Goal: Task Accomplishment & Management: Complete application form

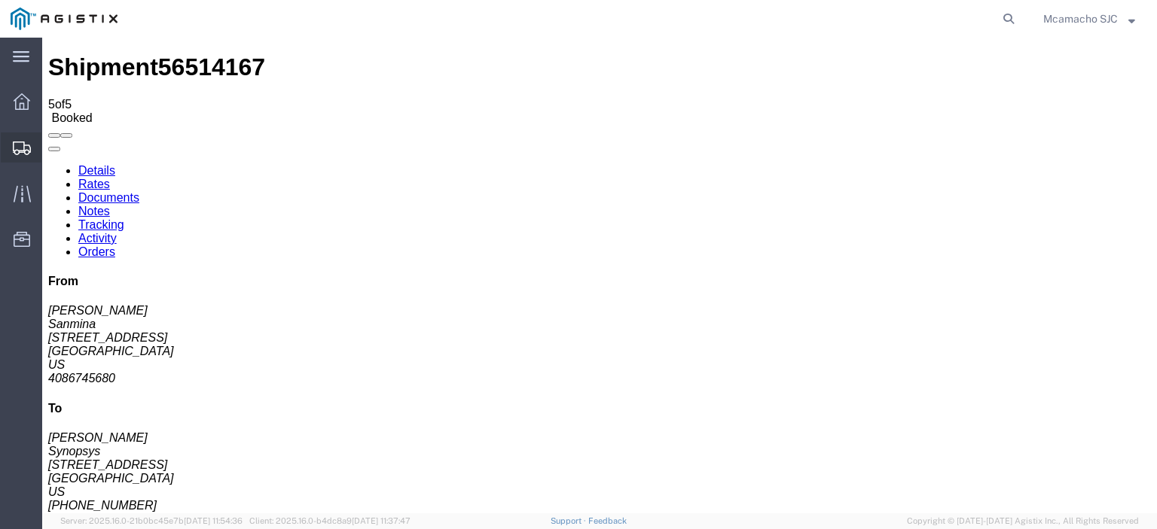
click at [52, 148] on span "Shipments" at bounding box center [46, 148] width 11 height 30
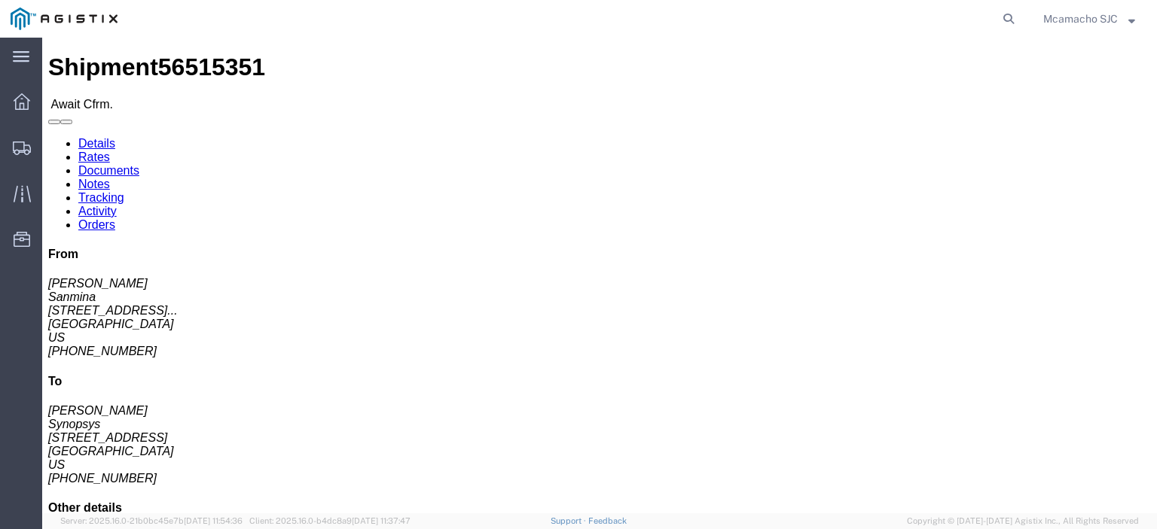
click link "Confirm"
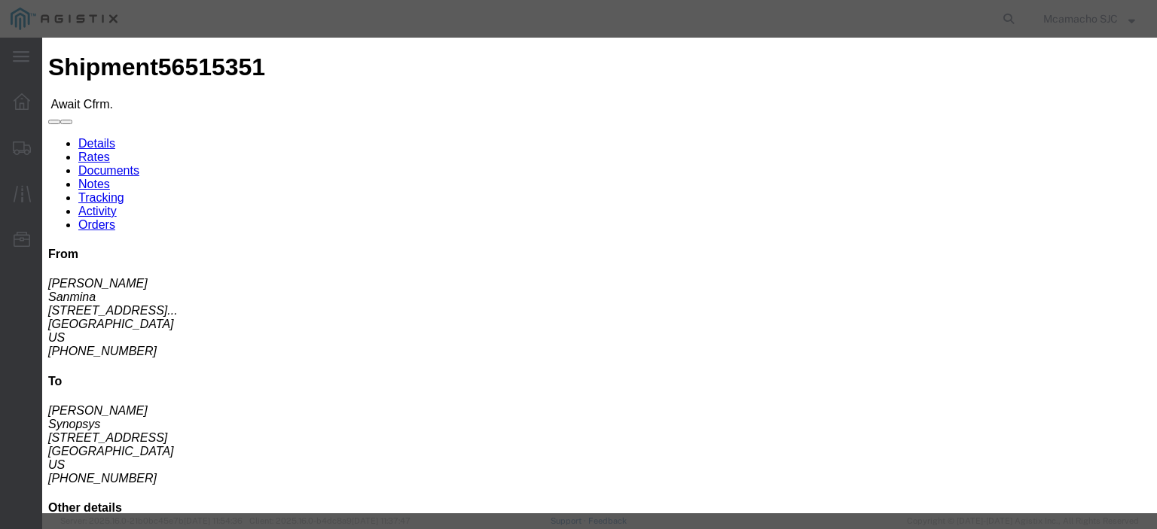
click input "text"
paste input "1000973279"
type input "1000973279"
type input "[PERSON_NAME]"
click input "text"
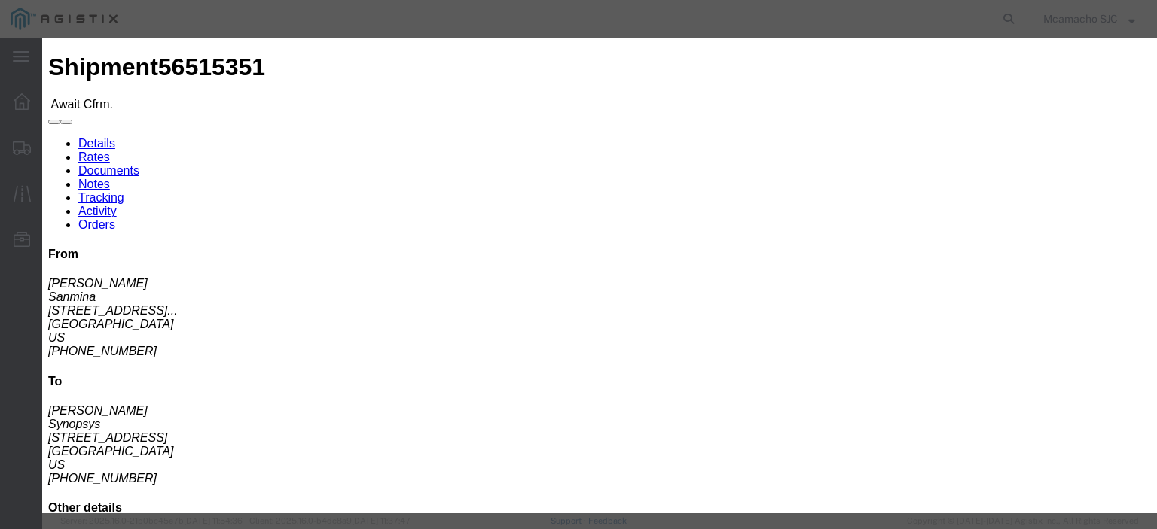
type input "4084571280"
click select "Select Midnight 1 am 2 am 3 am 4 am 5 am 6 am 7 am 8 am 9 am 10 am 11 am 12 Noo…"
select select "1400"
click select "Select Midnight 1 am 2 am 3 am 4 am 5 am 6 am 7 am 8 am 9 am 10 am 11 am 12 Noo…"
click div "Confirmation Details Use my profile Bill of Lading Number 1000973279 Person Mon…"
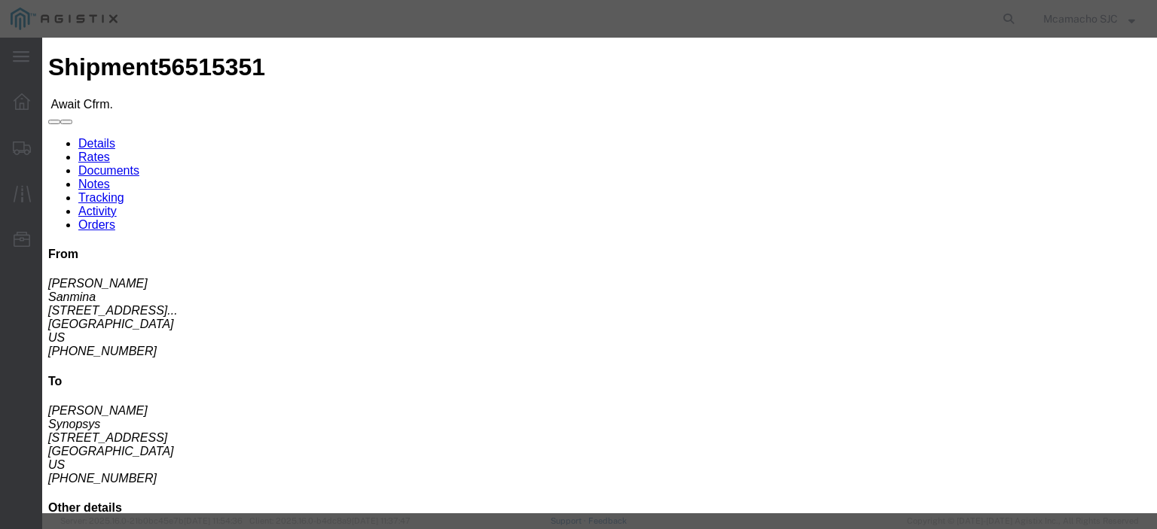
scroll to position [75, 0]
click input "[DATE]"
click td "15"
type input "[DATE]"
drag, startPoint x: 418, startPoint y: 334, endPoint x: 416, endPoint y: 326, distance: 7.7
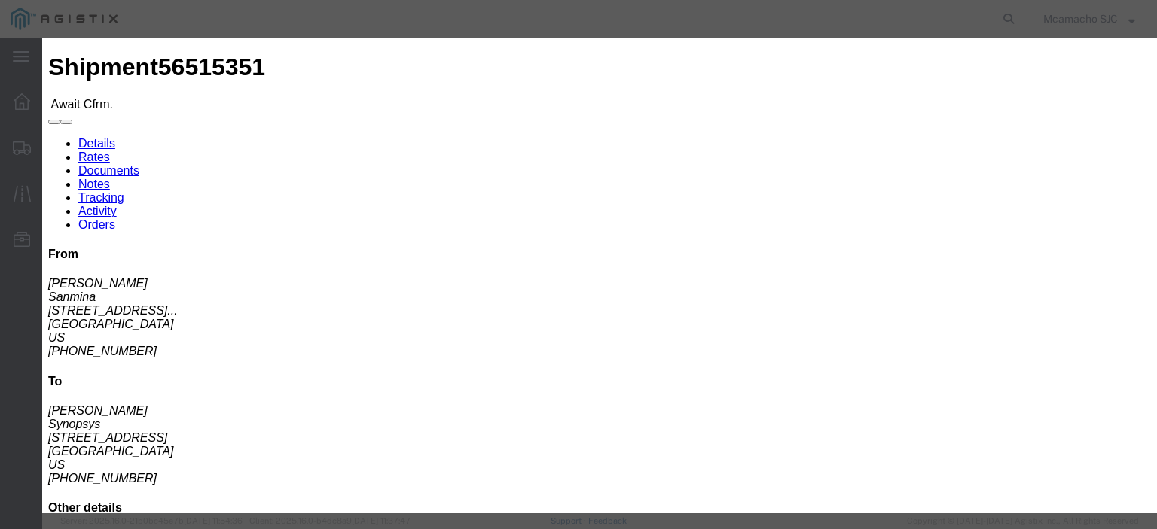
click select "Select Midnight 1 am 2 am 3 am 4 am 5 am 6 am 7 am 8 am 9 am 10 am 11 am 12 Noo…"
select select "1600"
click select "Select Midnight 1 am 2 am 3 am 4 am 5 am 6 am 7 am 8 am 9 am 10 am 11 am 12 Noo…"
click button "Submit"
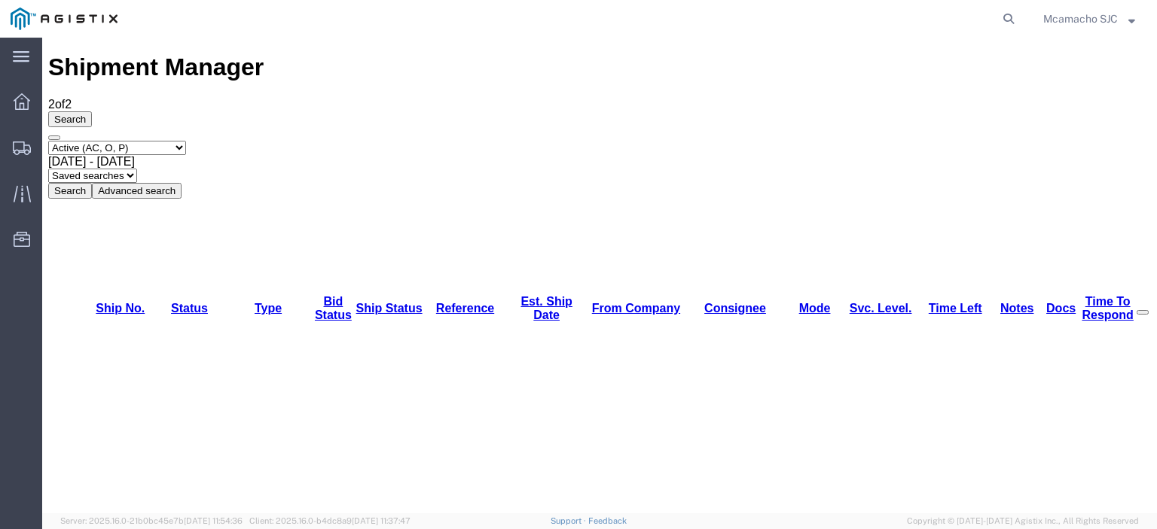
click at [98, 141] on select "Select status Active (AC, O, P) All Approved Awaiting Confirmation (AC) Booked …" at bounding box center [117, 148] width 138 height 14
select select "BOOK"
click at [48, 141] on select "Select status Active (AC, O, P) All Approved Awaiting Confirmation (AC) Booked …" at bounding box center [117, 148] width 138 height 14
click at [92, 183] on button "Search" at bounding box center [70, 191] width 44 height 16
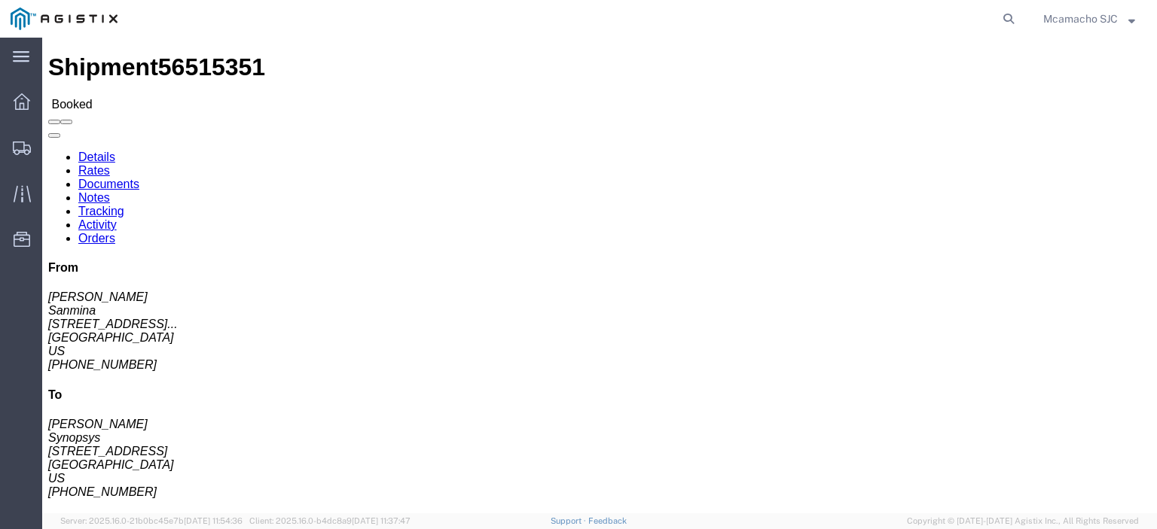
click link "Documents"
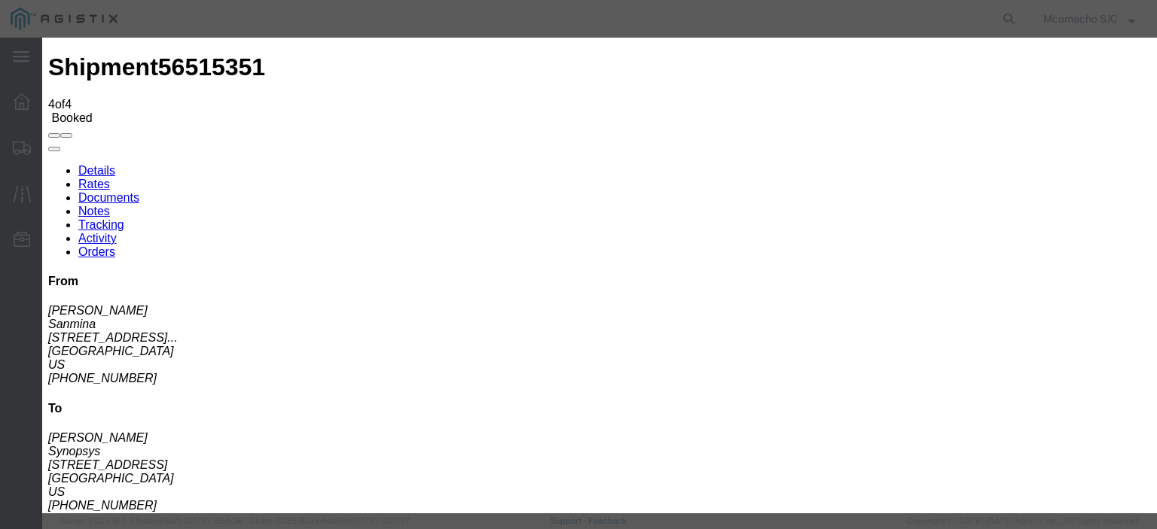
type input "C:\fakepath\1000973279.pdf"
drag, startPoint x: 494, startPoint y: 159, endPoint x: 515, endPoint y: 168, distance: 22.9
type input "AIRGROUP"
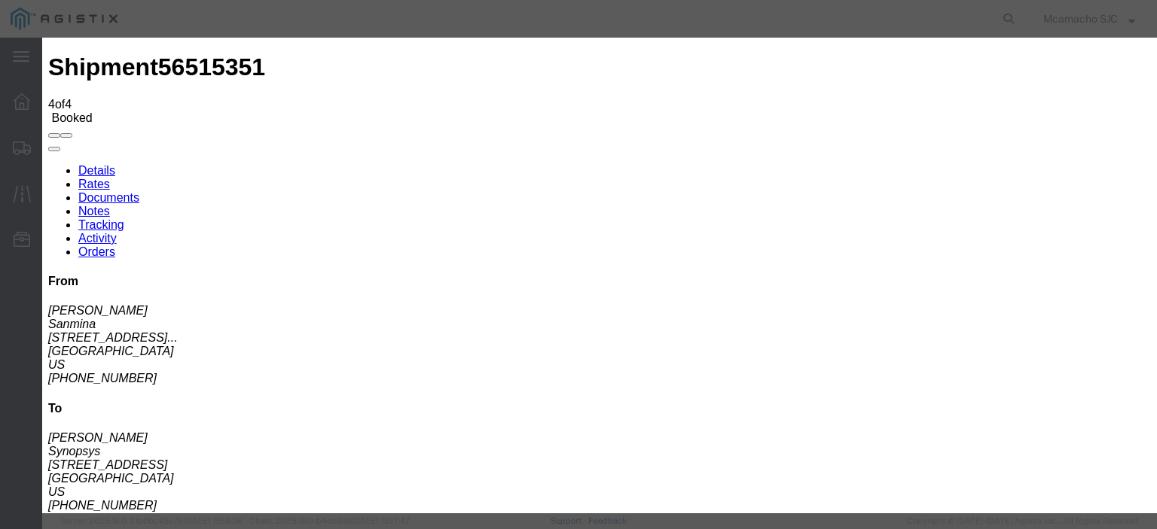
type input "H"
type input "HAWB"
drag, startPoint x: 937, startPoint y: 151, endPoint x: 947, endPoint y: 162, distance: 14.4
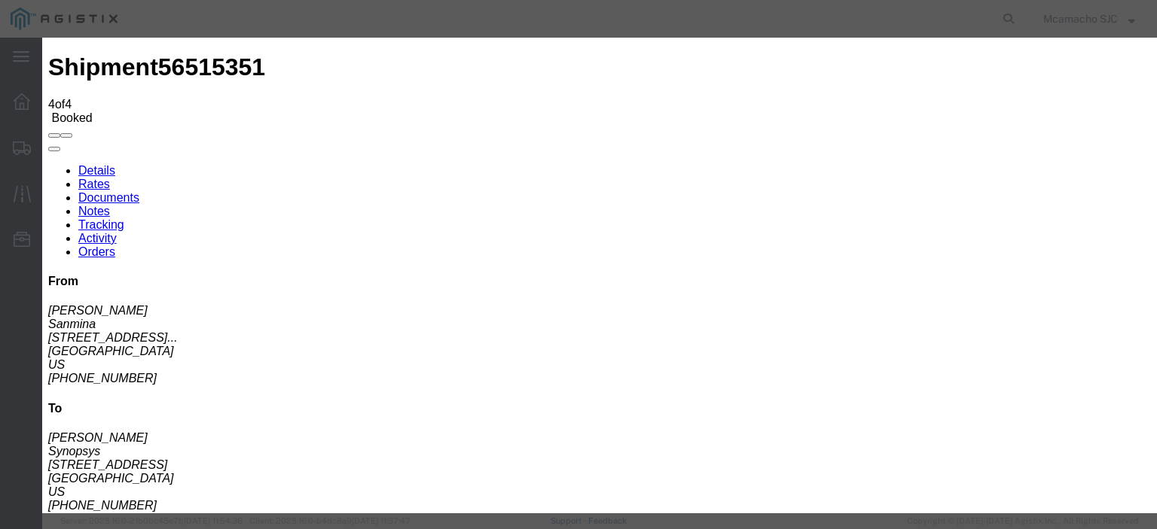
select select "BILL_OF_LADING"
select select
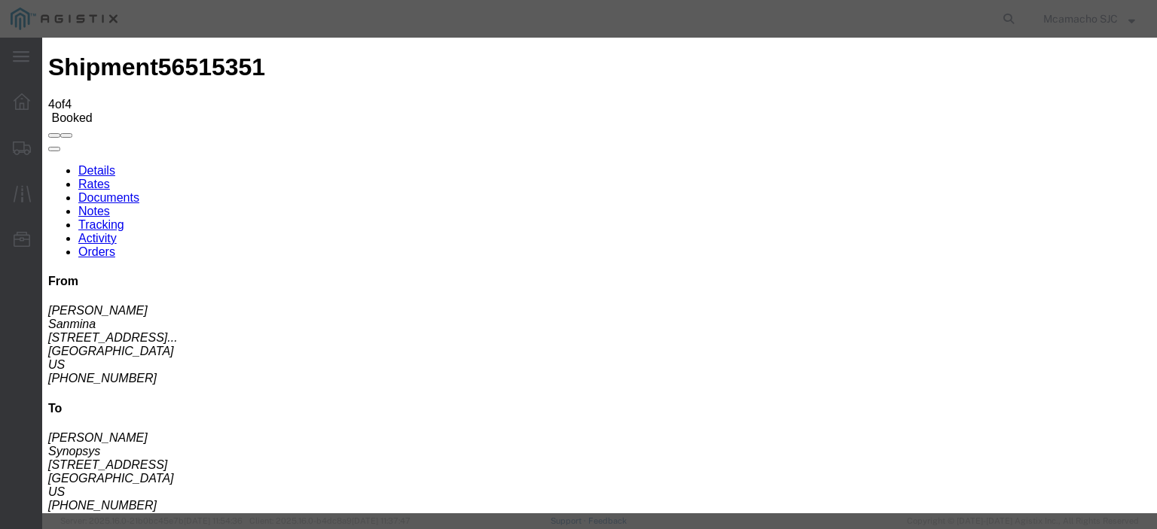
select select
